Goal: Find specific page/section: Find specific page/section

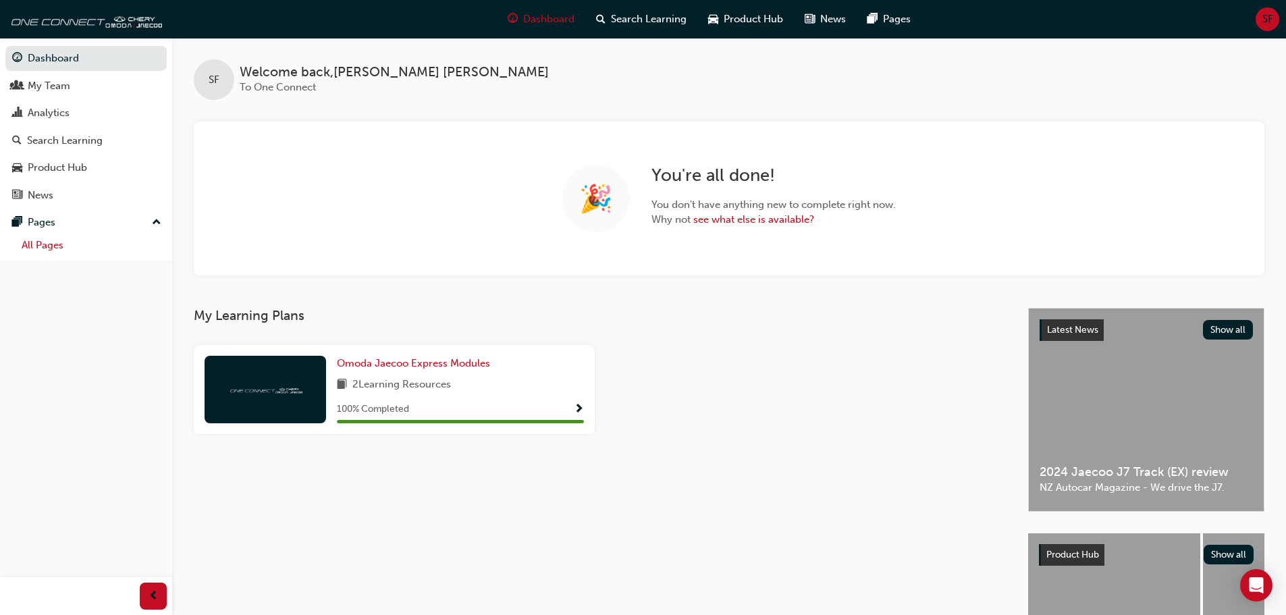
click at [48, 242] on link "All Pages" at bounding box center [91, 245] width 151 height 21
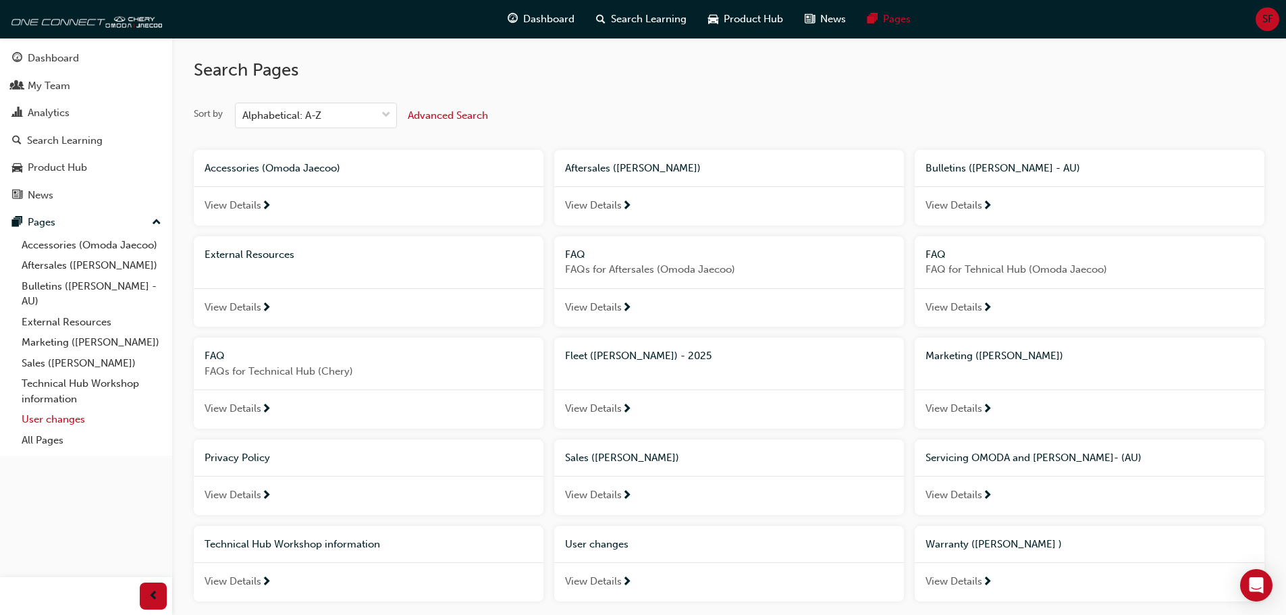
click at [64, 423] on link "User changes" at bounding box center [91, 419] width 151 height 21
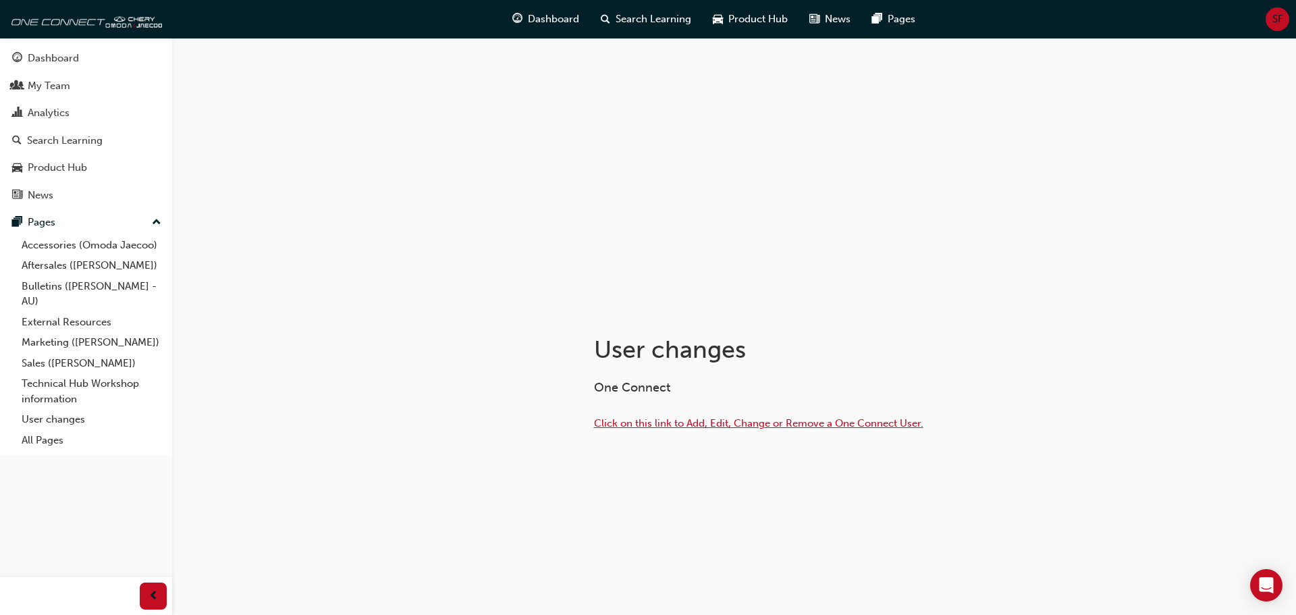
click at [753, 425] on span "Click on this link to Add, Edit, Change or Remove a One Connect User." at bounding box center [758, 423] width 329 height 12
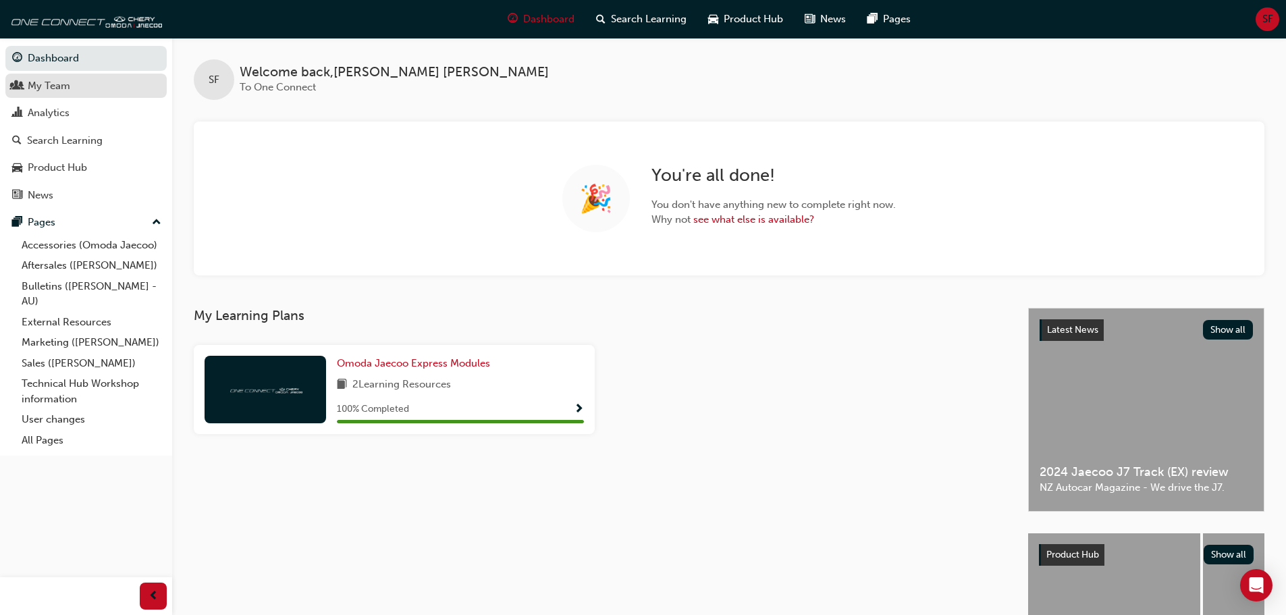
click at [51, 88] on div "My Team" at bounding box center [49, 86] width 43 height 16
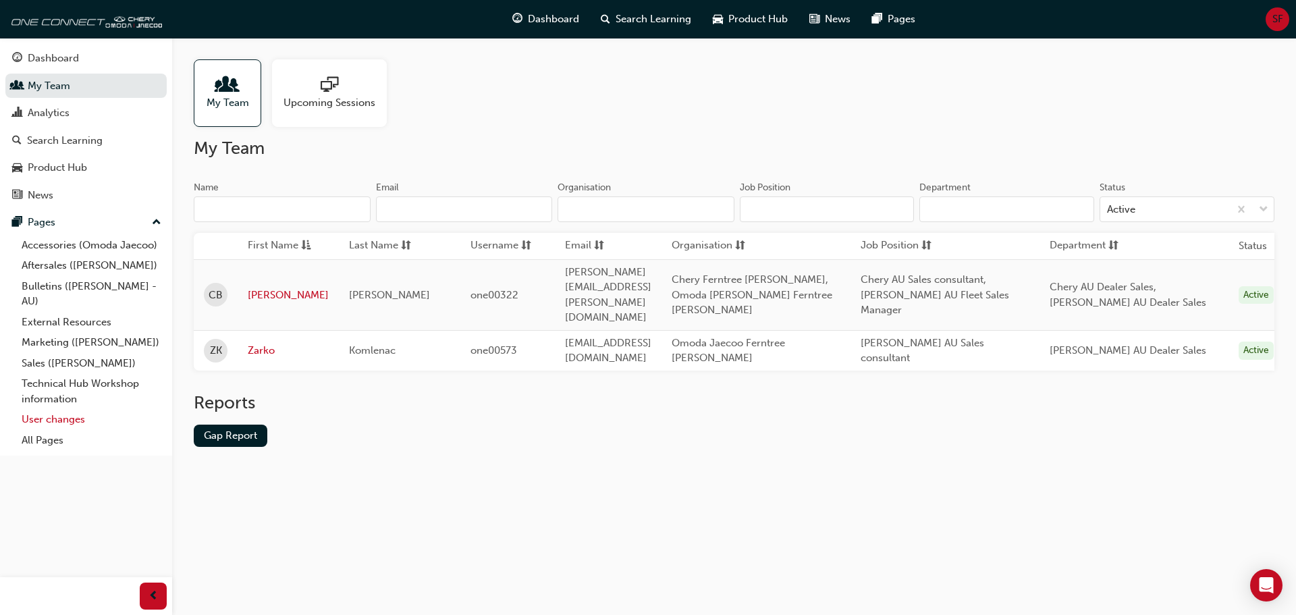
click at [53, 419] on link "User changes" at bounding box center [91, 419] width 151 height 21
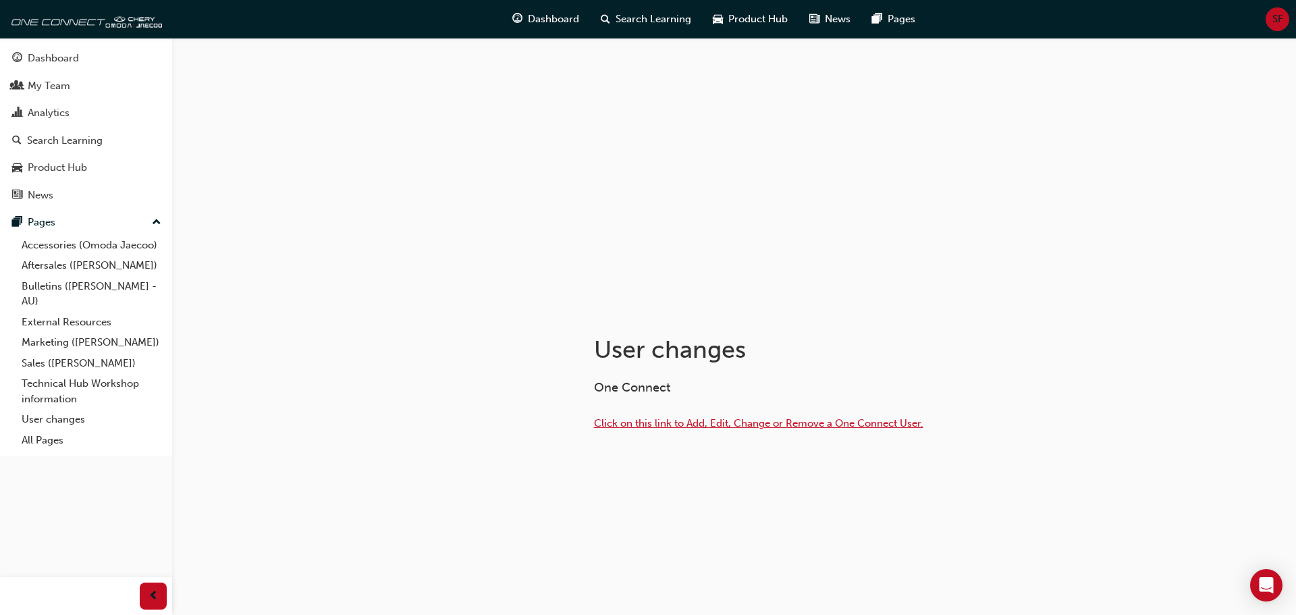
click at [746, 426] on span "Click on this link to Add, Edit, Change or Remove a One Connect User." at bounding box center [758, 423] width 329 height 12
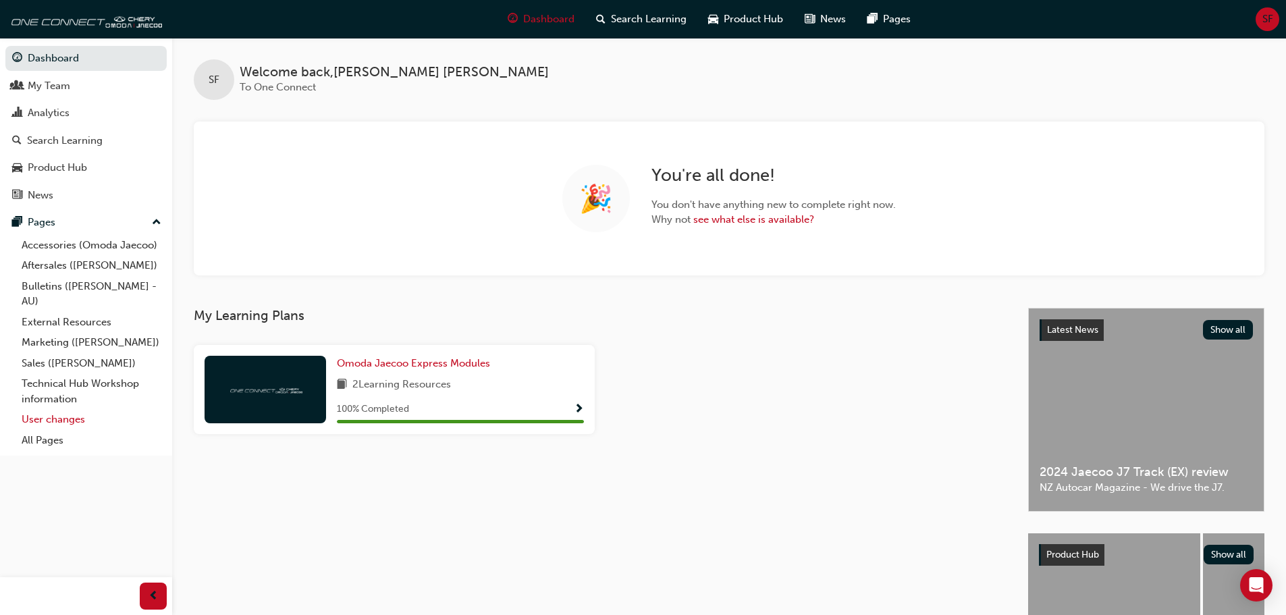
click at [45, 421] on link "User changes" at bounding box center [91, 419] width 151 height 21
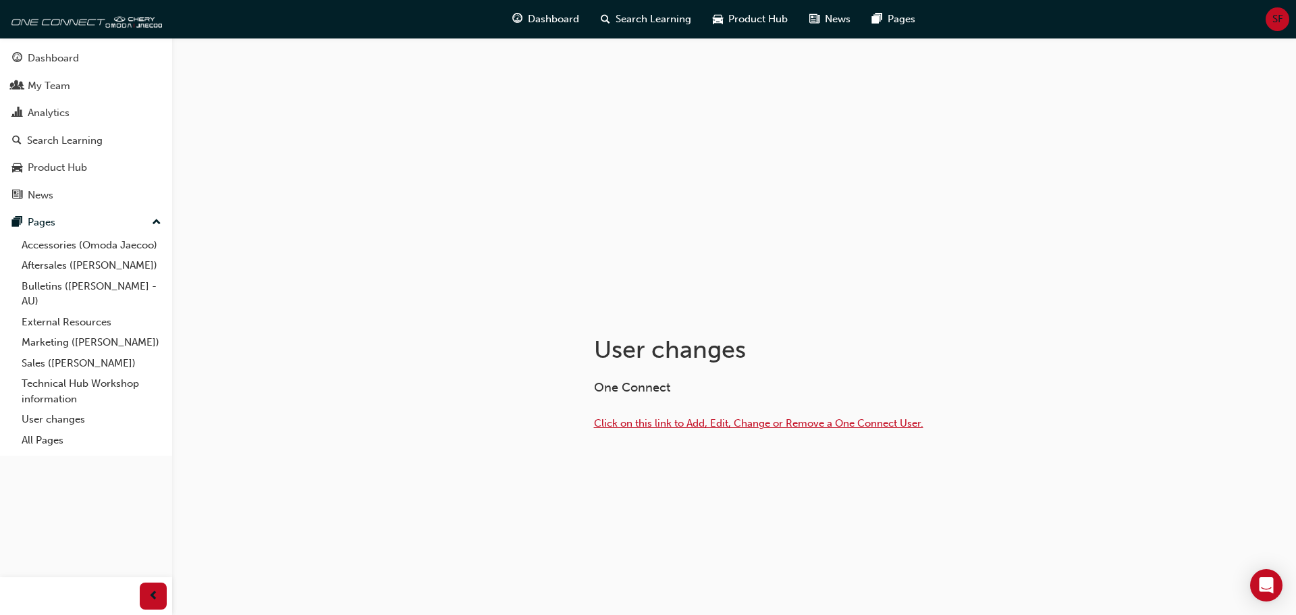
click at [794, 428] on span "Click on this link to Add, Edit, Change or Remove a One Connect User." at bounding box center [758, 423] width 329 height 12
